Goal: Task Accomplishment & Management: Complete application form

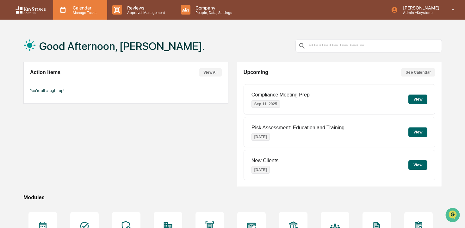
click at [88, 6] on p "Calendar" at bounding box center [84, 7] width 32 height 5
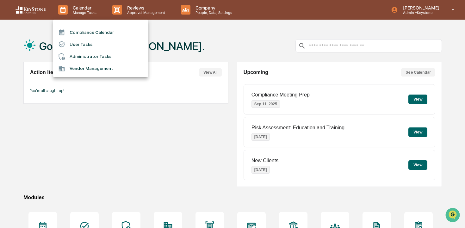
click at [134, 14] on div at bounding box center [232, 114] width 465 height 228
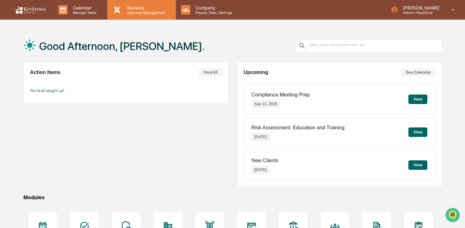
click at [128, 13] on p "Approval Management" at bounding box center [145, 12] width 46 height 4
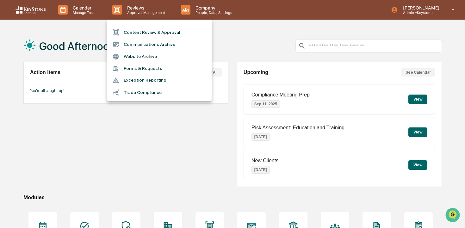
click at [70, 13] on div at bounding box center [232, 114] width 465 height 228
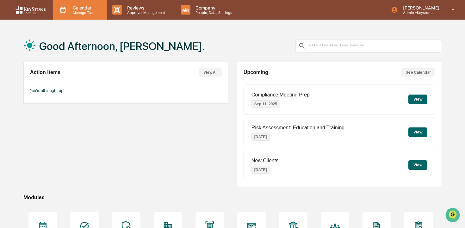
click at [64, 11] on icon at bounding box center [62, 9] width 9 height 9
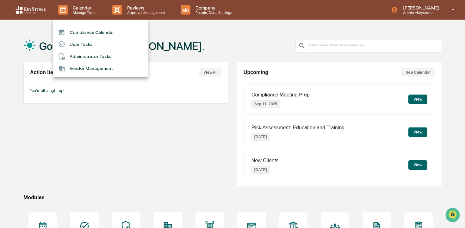
click at [130, 7] on div at bounding box center [232, 114] width 465 height 228
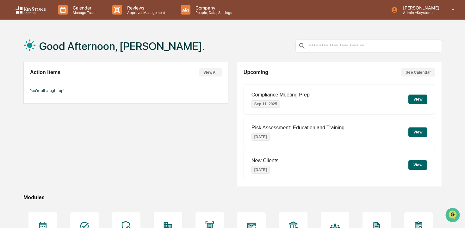
click at [119, 8] on icon at bounding box center [117, 10] width 6 height 6
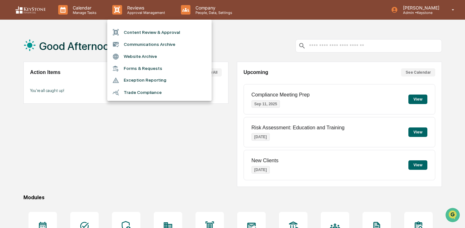
click at [126, 35] on li "Content Review & Approval" at bounding box center [159, 32] width 104 height 12
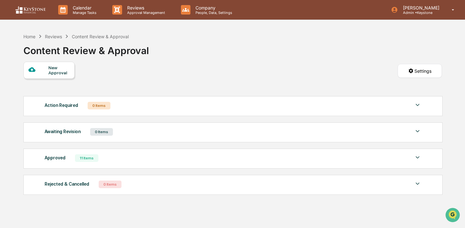
click at [59, 79] on div "New Approval" at bounding box center [48, 71] width 51 height 19
click at [60, 76] on div "New Approval" at bounding box center [48, 70] width 51 height 17
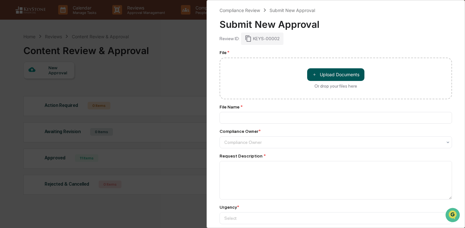
click at [325, 71] on button "＋ Upload Documents" at bounding box center [335, 74] width 57 height 13
type input "**********"
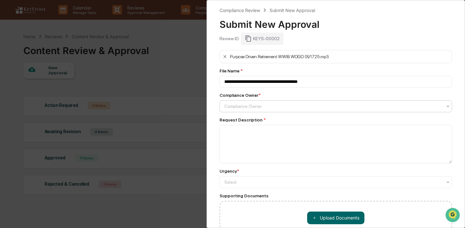
scroll to position [2, 0]
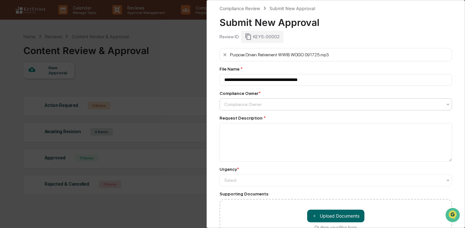
click at [256, 107] on div at bounding box center [333, 104] width 218 height 6
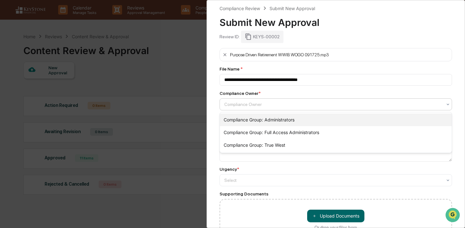
click at [255, 120] on div "Compliance Group: Administrators" at bounding box center [336, 120] width 232 height 13
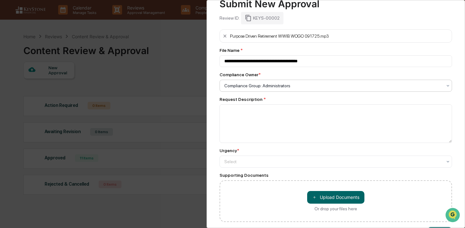
scroll to position [21, 0]
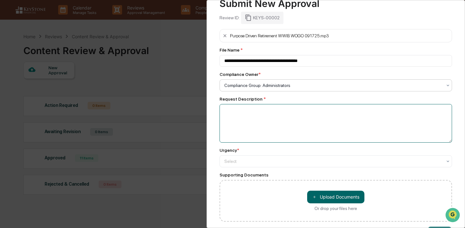
click at [255, 116] on textarea at bounding box center [336, 123] width 233 height 39
type textarea "**********"
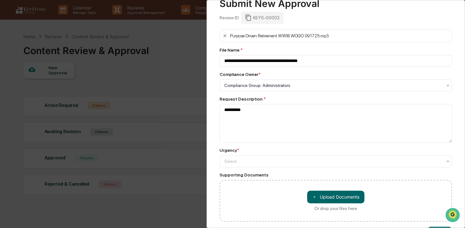
click at [278, 154] on div "Urgency * Select" at bounding box center [336, 158] width 233 height 20
click at [278, 164] on div at bounding box center [333, 161] width 218 height 6
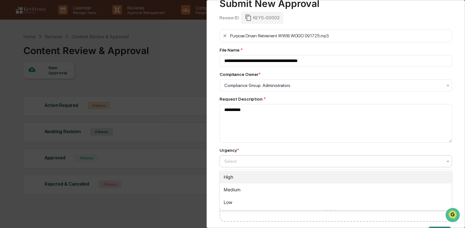
click at [277, 173] on div "High" at bounding box center [336, 177] width 232 height 13
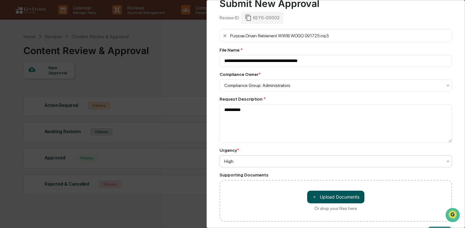
click at [321, 200] on button "＋ Upload Documents" at bounding box center [335, 197] width 57 height 13
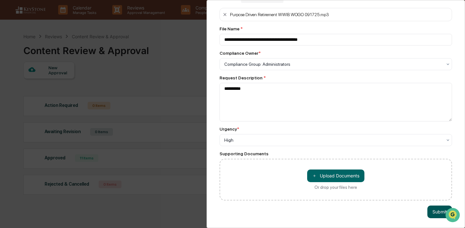
click at [440, 211] on button "Submit" at bounding box center [439, 212] width 25 height 13
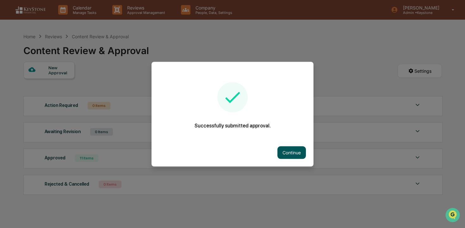
click at [285, 156] on button "Continue" at bounding box center [291, 152] width 28 height 13
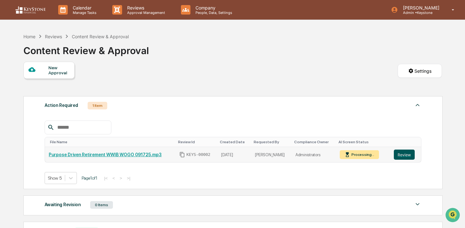
click at [405, 157] on button "Review" at bounding box center [404, 155] width 21 height 10
